Goal: Find specific page/section: Find specific page/section

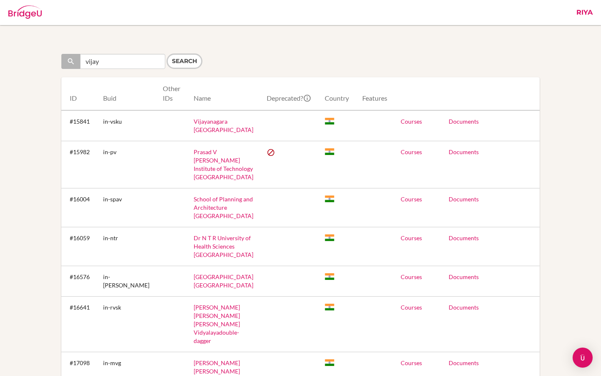
scroll to position [374, 0]
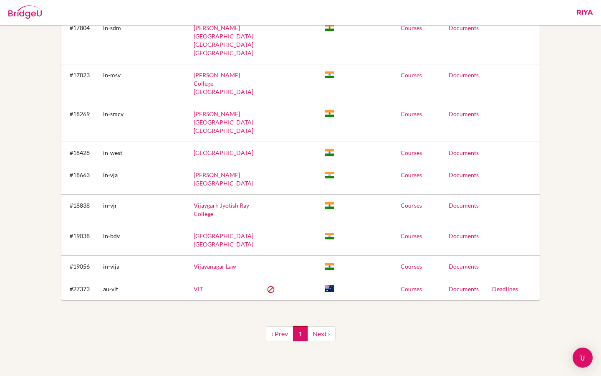
click at [576, 11] on link "Riya" at bounding box center [585, 12] width 25 height 25
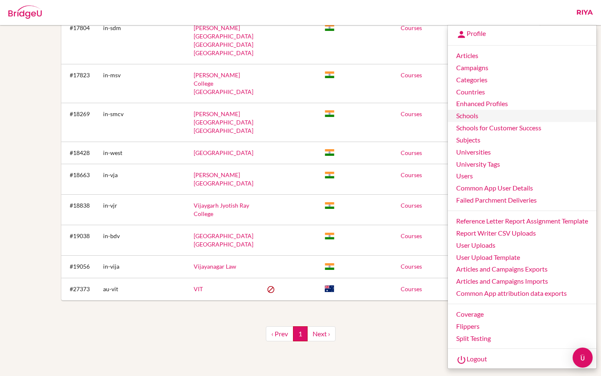
click at [477, 115] on link "Schools" at bounding box center [522, 116] width 149 height 12
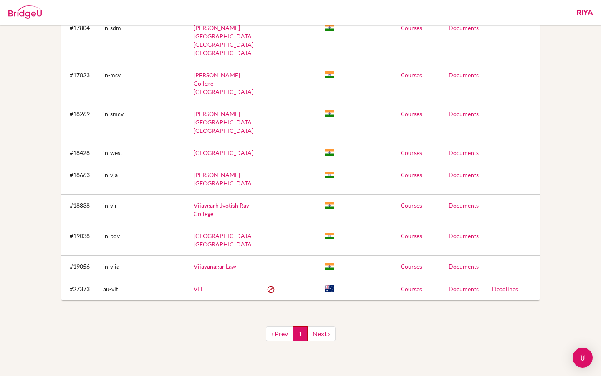
click at [586, 13] on link "Riya" at bounding box center [585, 12] width 25 height 25
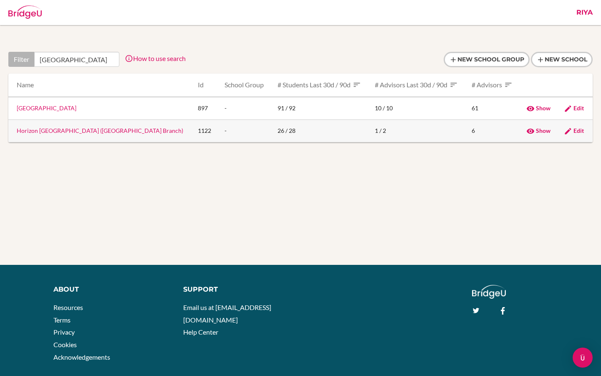
type input "[GEOGRAPHIC_DATA]"
click at [65, 133] on link "Horizon [GEOGRAPHIC_DATA] ([GEOGRAPHIC_DATA] Branch)" at bounding box center [100, 130] width 167 height 7
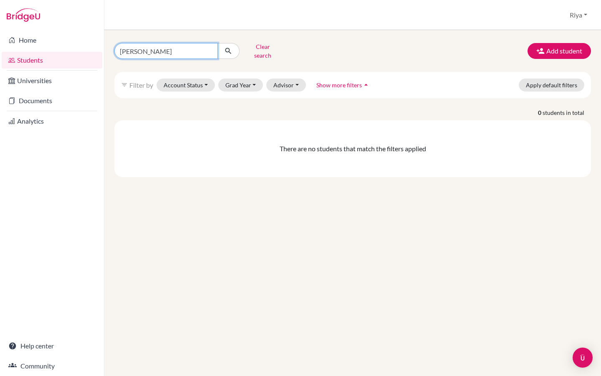
drag, startPoint x: 175, startPoint y: 51, endPoint x: 114, endPoint y: 50, distance: 61.4
click at [114, 50] on div "[PERSON_NAME] search" at bounding box center [189, 51] width 163 height 22
paste input "[PERSON_NAME] Shahdhi [PERSON_NAME]"
type input "[PERSON_NAME] Shahdhi [PERSON_NAME]"
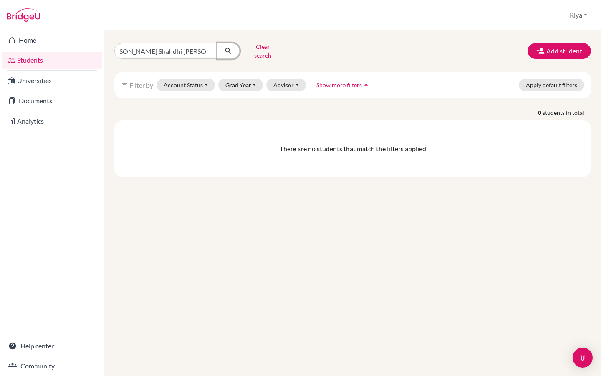
click at [226, 48] on icon "submit" at bounding box center [228, 51] width 8 height 8
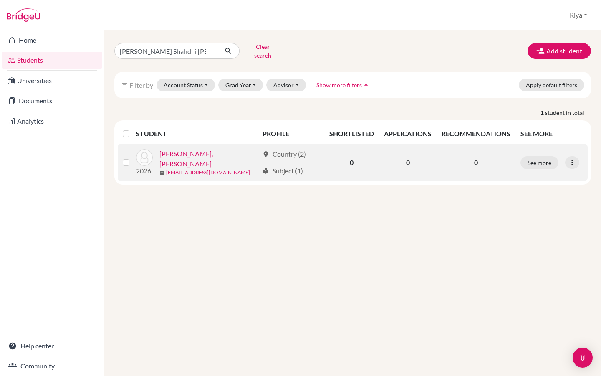
click at [197, 149] on link "[PERSON_NAME], [PERSON_NAME]" at bounding box center [210, 159] width 100 height 20
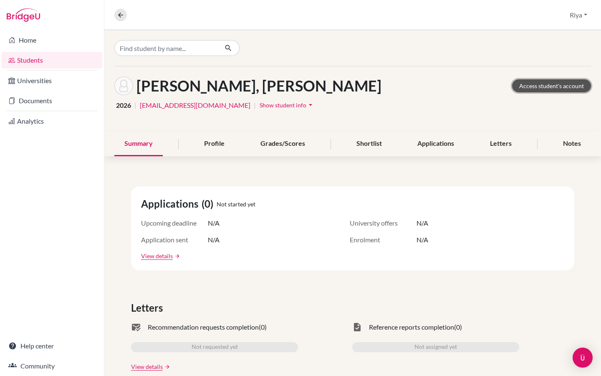
click at [543, 86] on link "Access student's account" at bounding box center [552, 85] width 79 height 13
